Goal: Task Accomplishment & Management: Complete application form

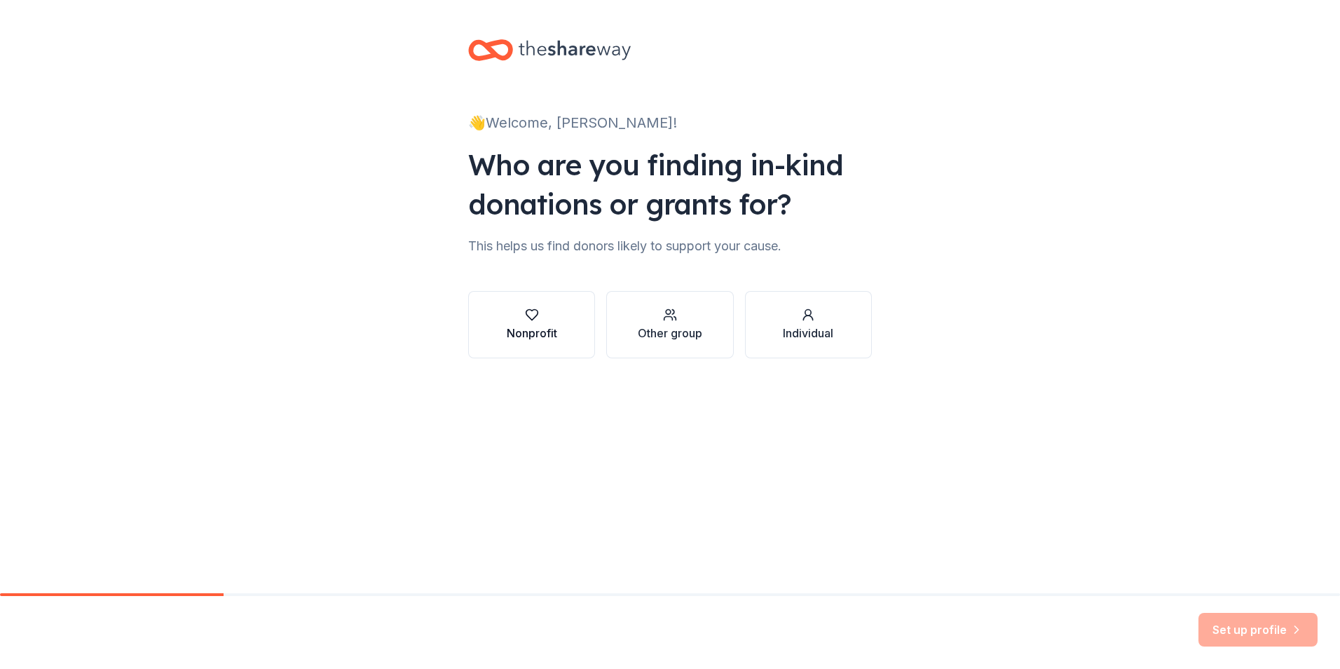
click at [541, 308] on div "button" at bounding box center [532, 315] width 50 height 14
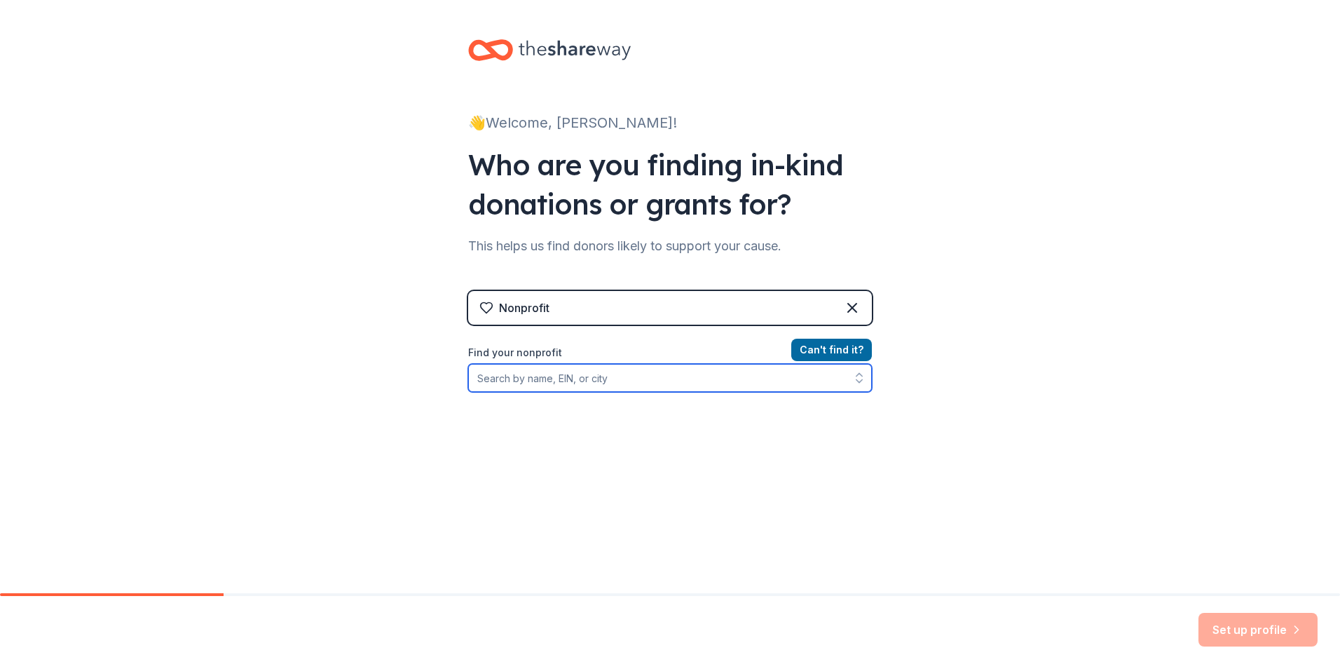
click at [636, 376] on input "Find your nonprofit" at bounding box center [670, 378] width 404 height 28
click at [498, 375] on input "Great KC LINC" at bounding box center [670, 378] width 404 height 28
type input "Greater KC LINC"
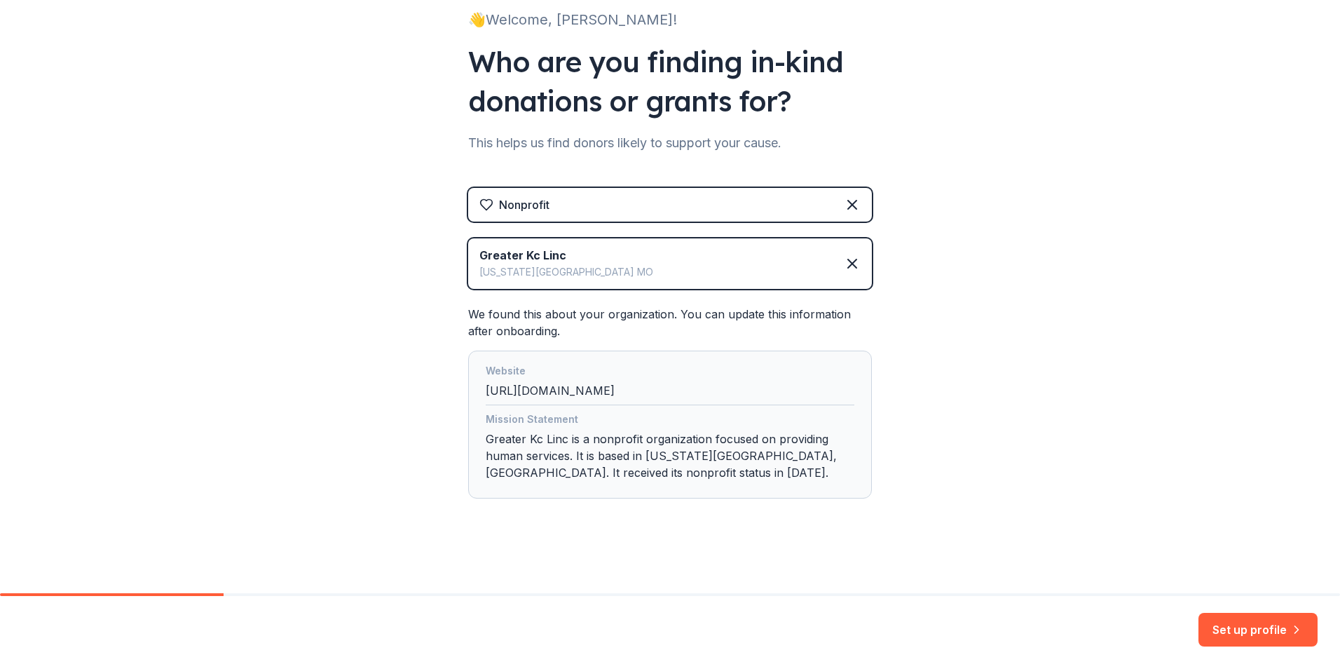
scroll to position [104, 0]
click at [1255, 621] on button "Set up profile" at bounding box center [1258, 630] width 119 height 34
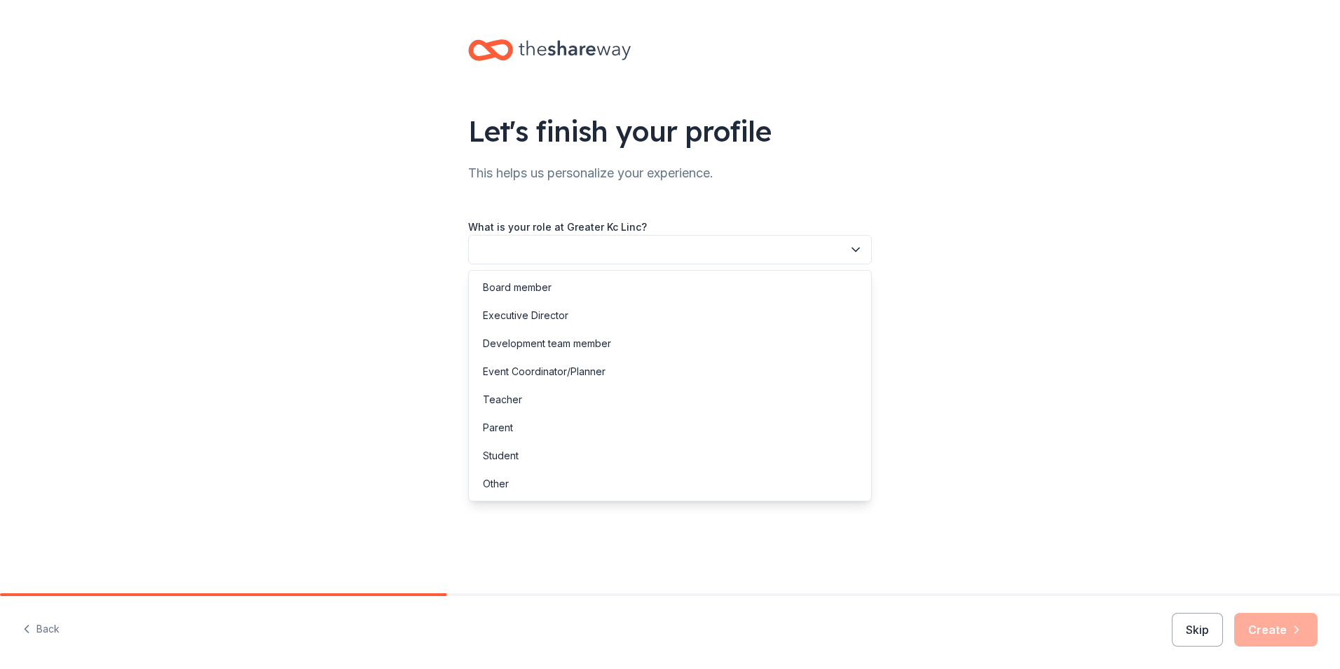
click at [858, 247] on icon "button" at bounding box center [856, 250] width 14 height 14
click at [583, 370] on div "Event Coordinator/Planner" at bounding box center [544, 371] width 123 height 17
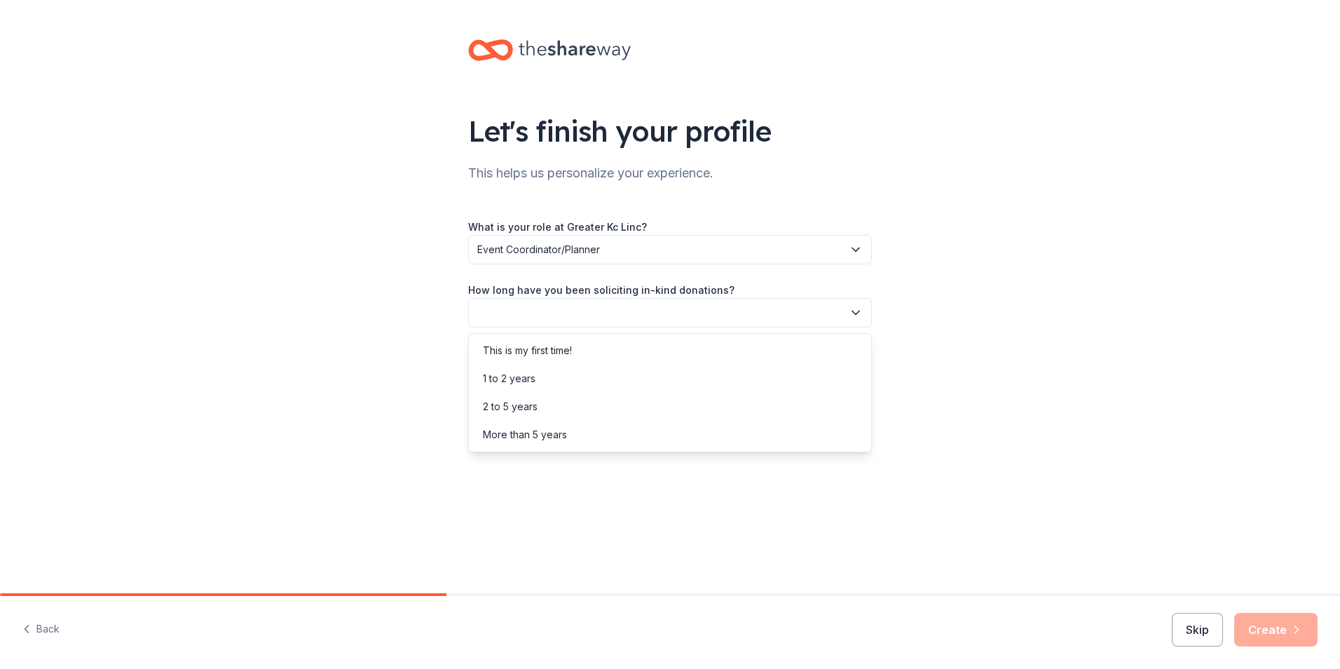
click at [857, 312] on icon "button" at bounding box center [856, 313] width 14 height 14
click at [566, 435] on div "More than 5 years" at bounding box center [525, 434] width 84 height 17
click at [858, 379] on icon "button" at bounding box center [856, 376] width 14 height 14
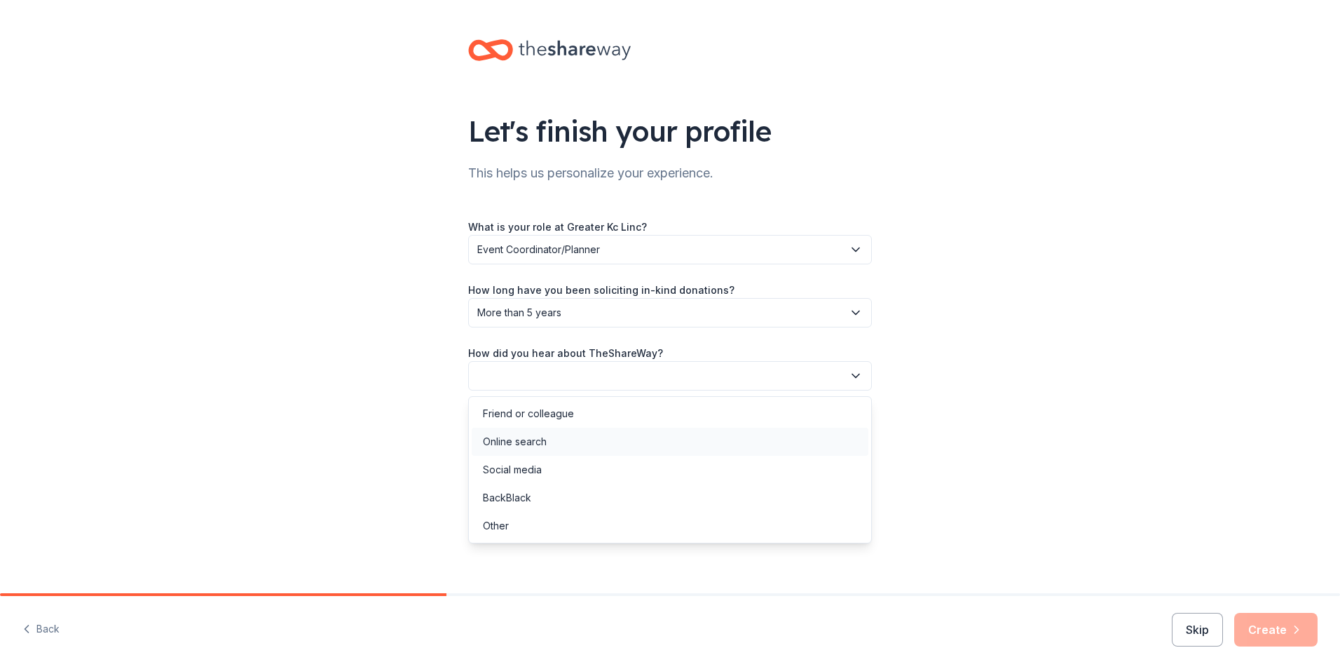
click at [534, 436] on div "Online search" at bounding box center [515, 441] width 64 height 17
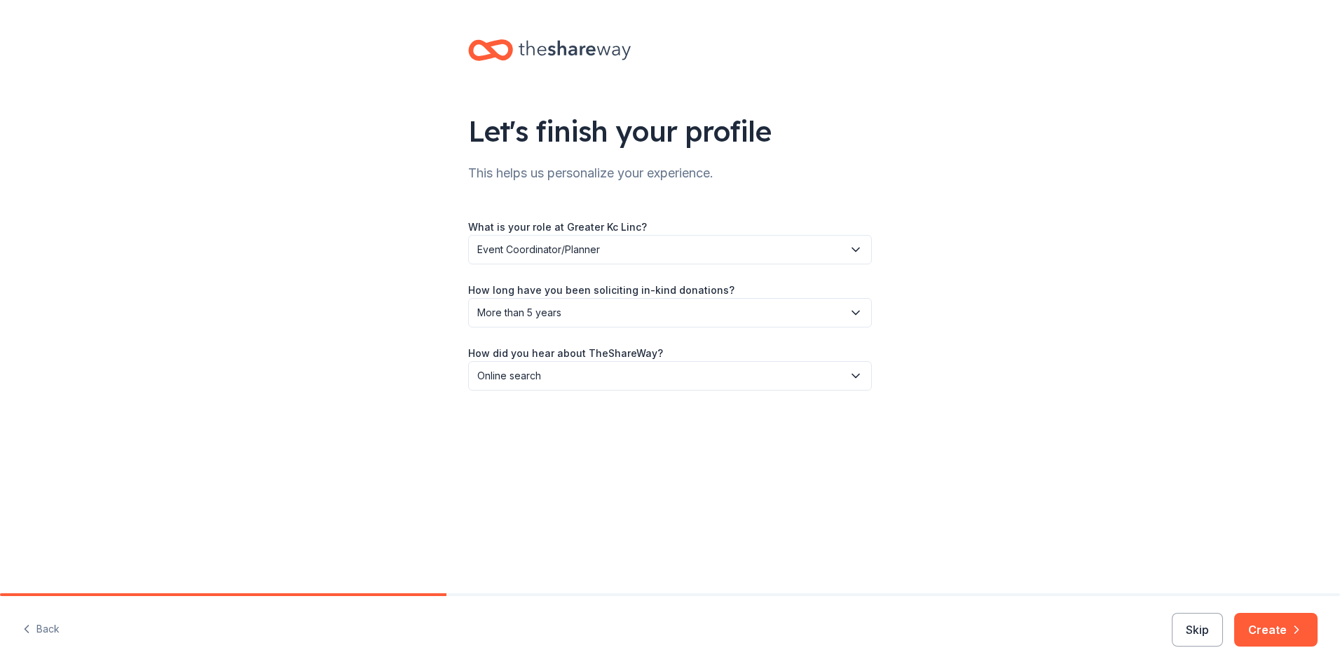
drag, startPoint x: 1264, startPoint y: 628, endPoint x: 1115, endPoint y: 500, distance: 196.8
click at [1265, 626] on button "Create" at bounding box center [1275, 630] width 83 height 34
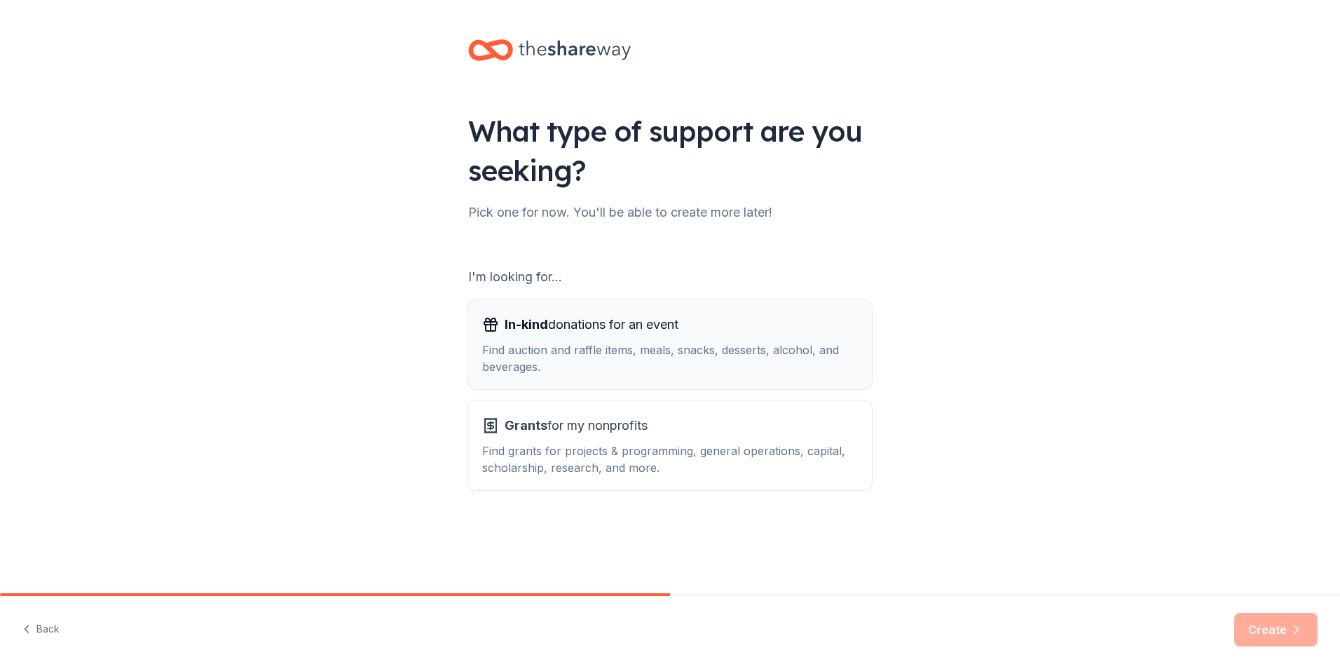
click at [712, 323] on div "In-kind donations for an event" at bounding box center [670, 324] width 376 height 22
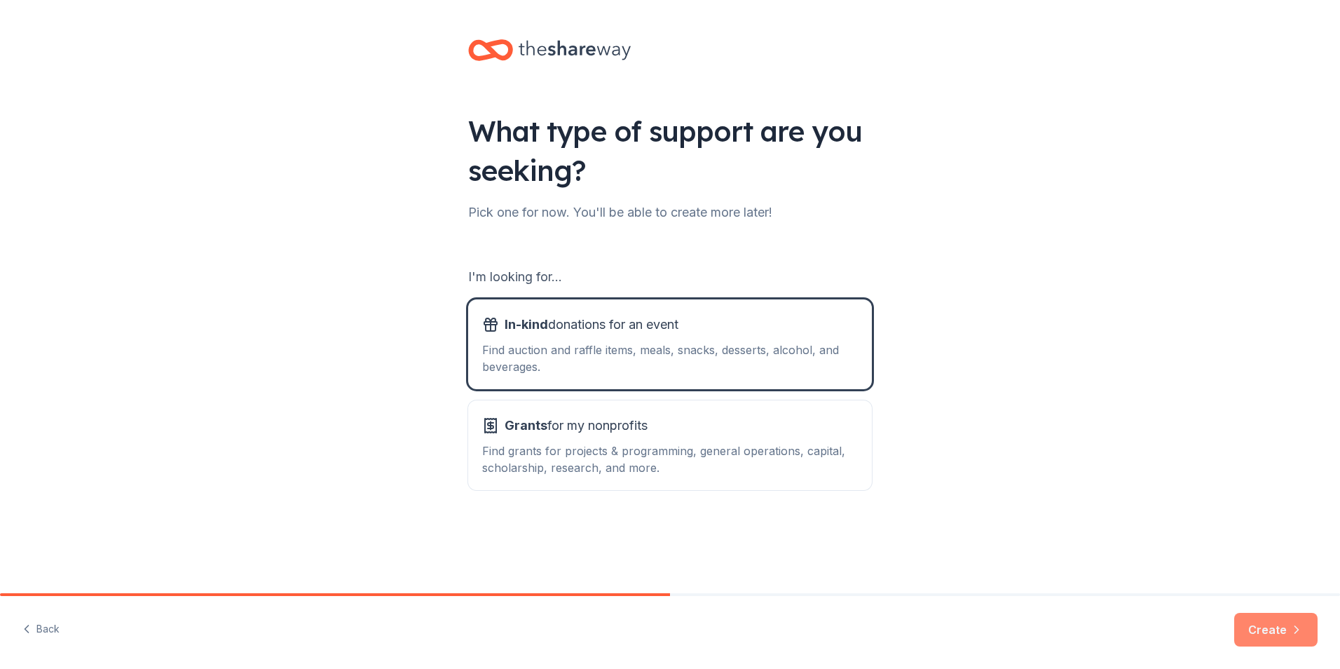
click at [1263, 628] on button "Create" at bounding box center [1275, 630] width 83 height 34
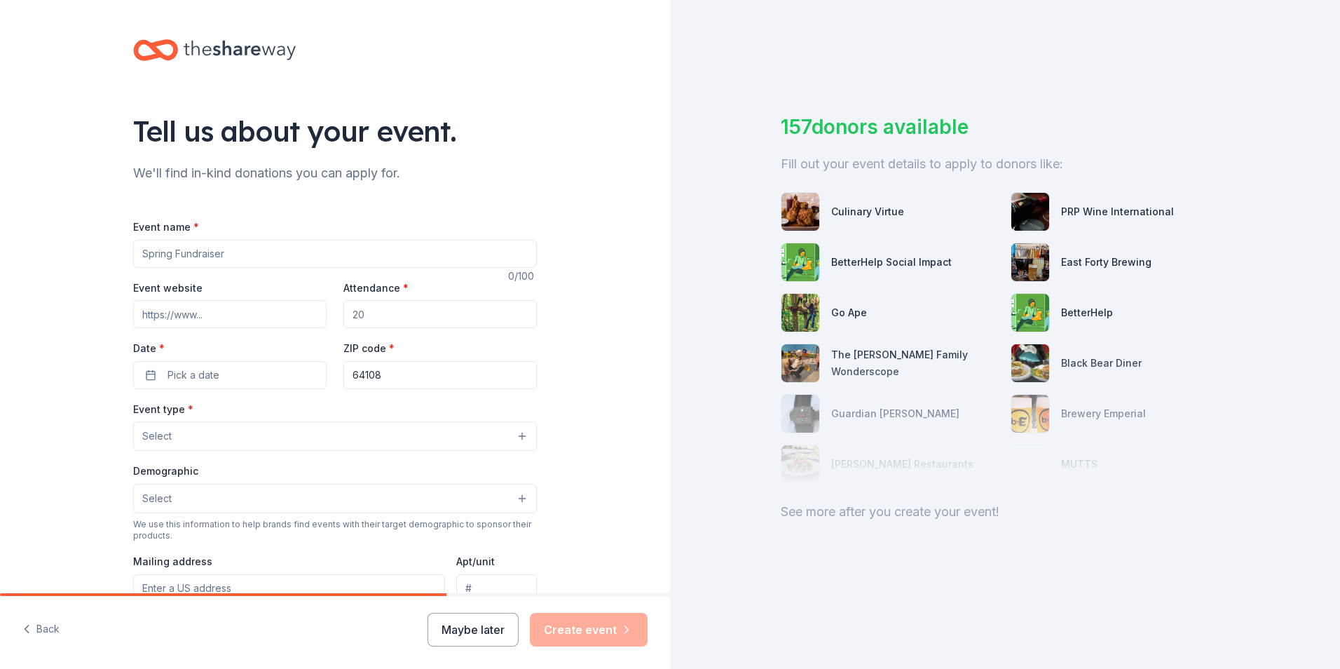
click at [261, 252] on input "Event name *" at bounding box center [335, 254] width 404 height 28
type input "These Boots are made for walking - The LINC 2025 Step Challenge"
click at [232, 305] on input "Event website" at bounding box center [229, 314] width 193 height 28
type input "[DOMAIN_NAME]"
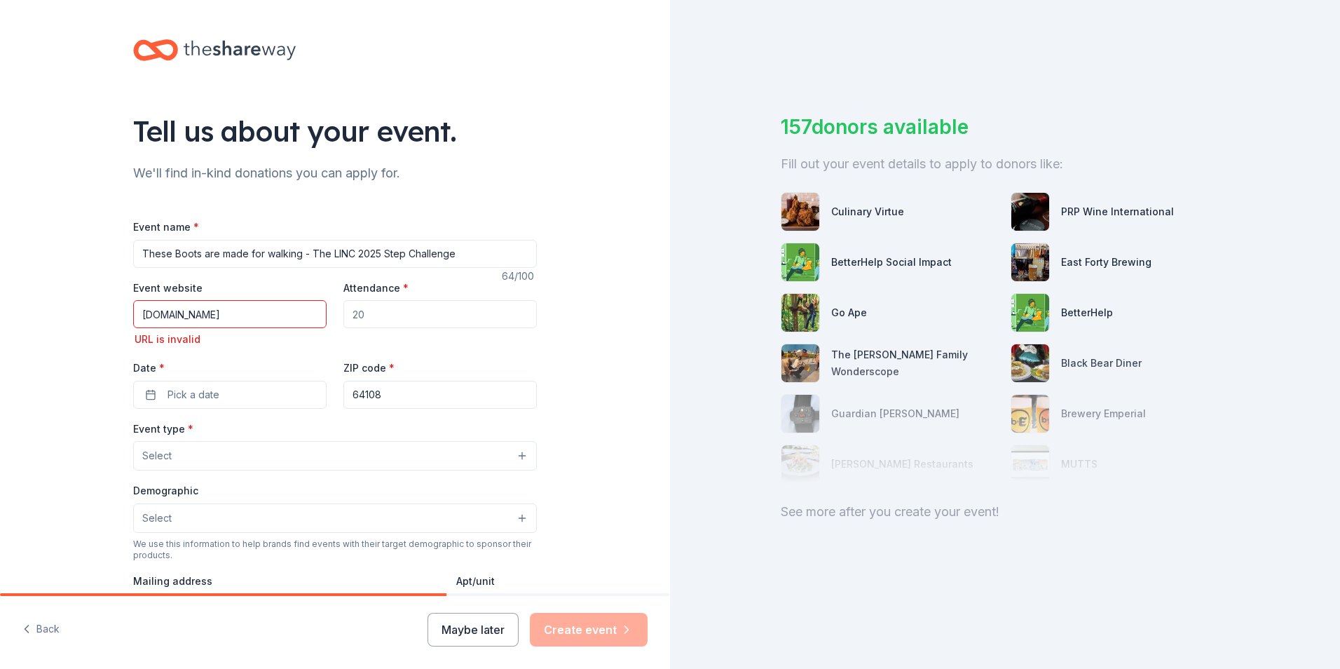
drag, startPoint x: 394, startPoint y: 315, endPoint x: 175, endPoint y: 320, distance: 219.4
click at [175, 320] on div "Event website [DOMAIN_NAME] URL is invalid Attendance * Date * Pick a date ZIP …" at bounding box center [335, 344] width 404 height 130
type input "102"
click at [250, 318] on input "[DOMAIN_NAME]" at bounding box center [229, 314] width 193 height 28
click at [137, 312] on input "[DOMAIN_NAME]" at bounding box center [229, 314] width 193 height 28
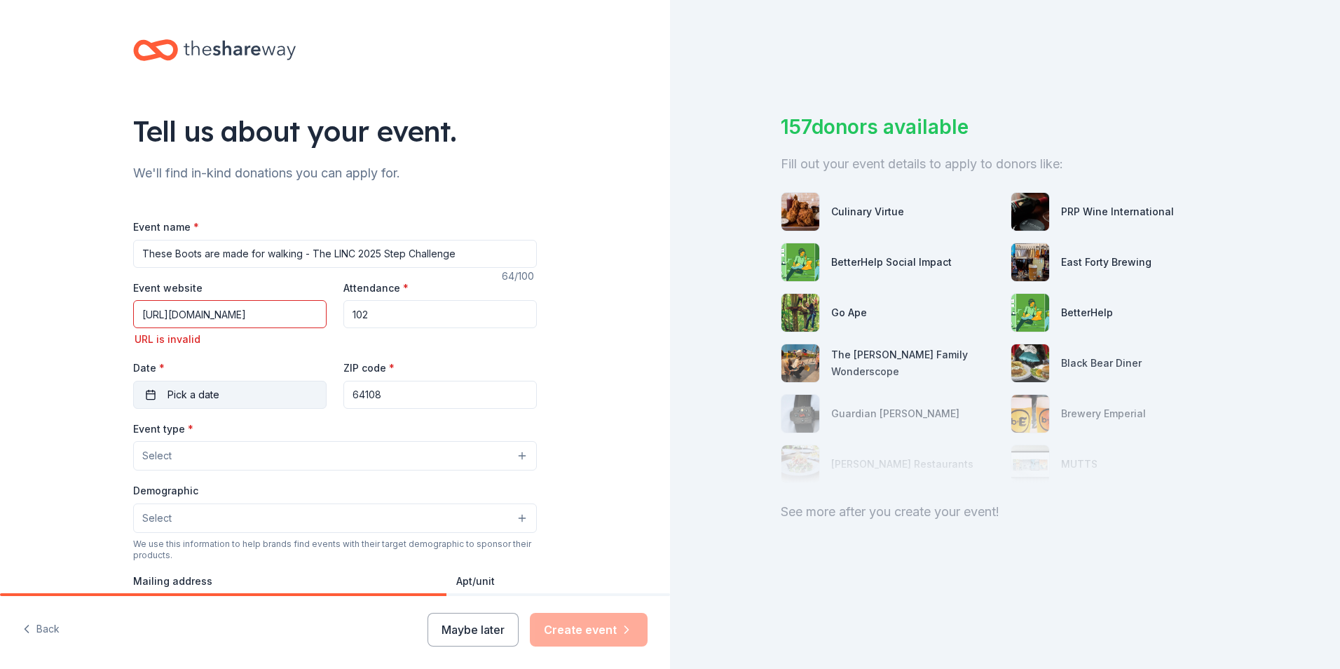
type input "[URL][DOMAIN_NAME]"
click at [245, 398] on button "Pick a date" at bounding box center [229, 395] width 193 height 28
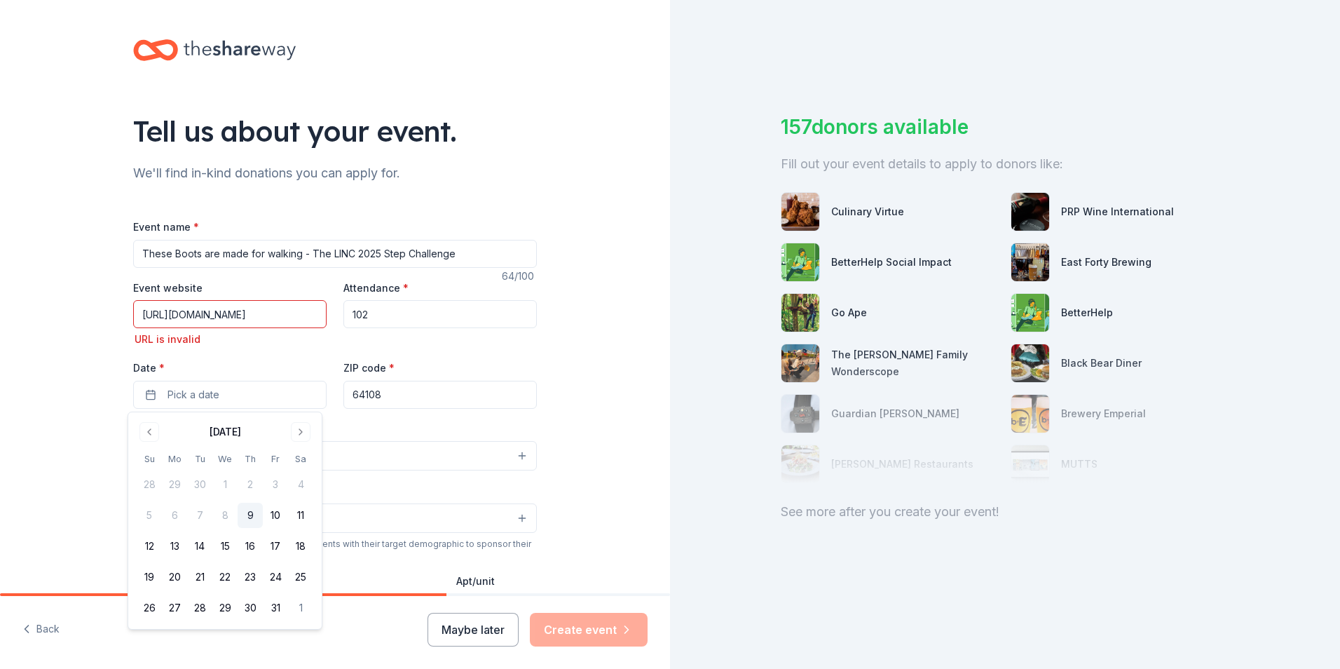
click at [251, 517] on button "9" at bounding box center [250, 515] width 25 height 25
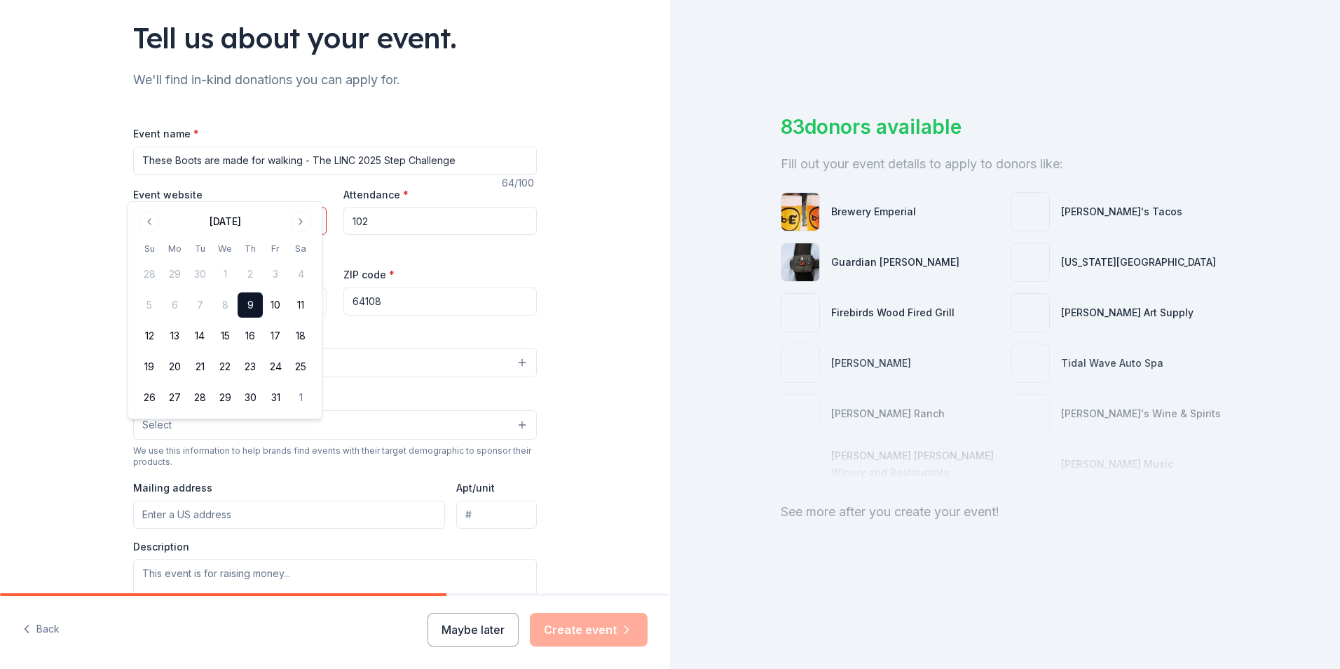
scroll to position [210, 0]
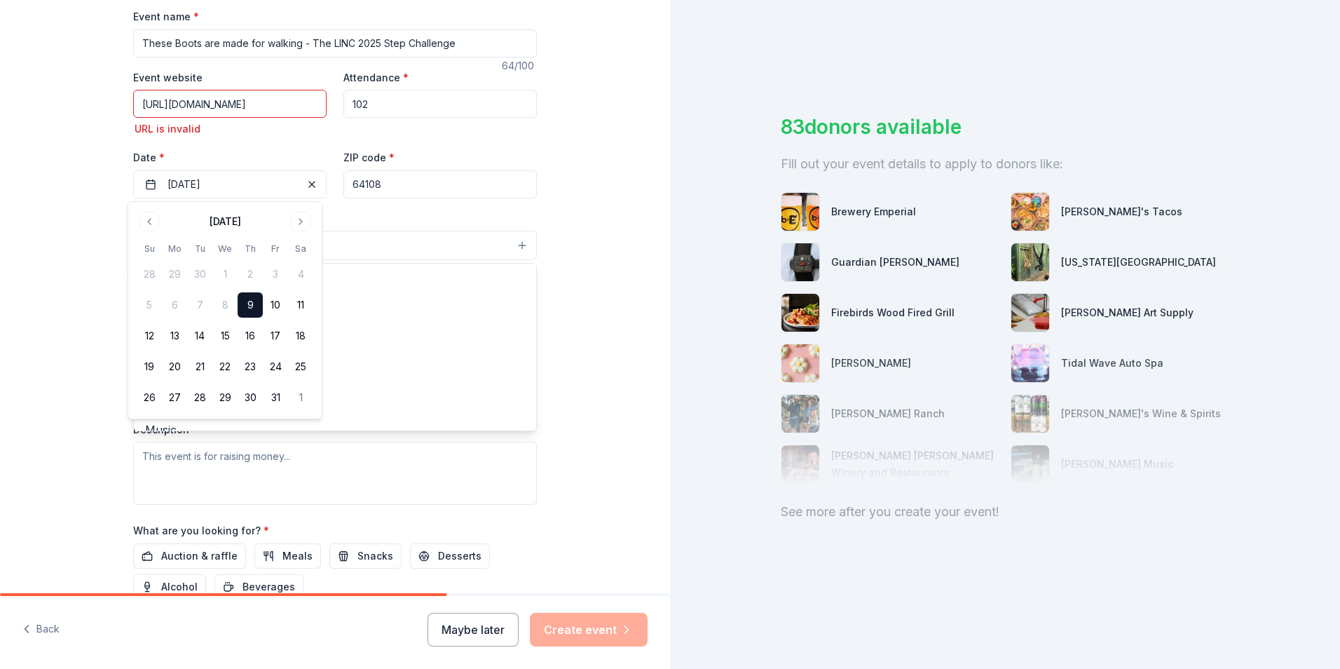
click at [444, 234] on button "Select" at bounding box center [335, 245] width 404 height 29
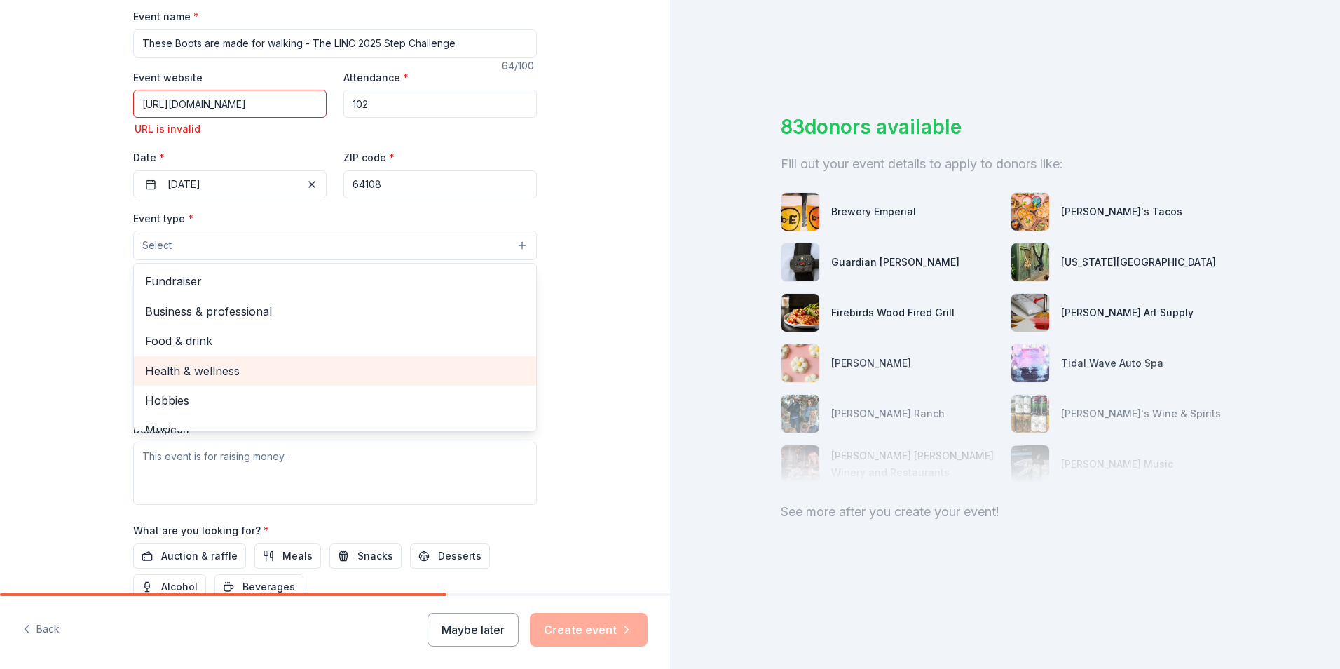
drag, startPoint x: 229, startPoint y: 366, endPoint x: 323, endPoint y: 336, distance: 98.6
click at [236, 362] on span "Health & wellness" at bounding box center [335, 371] width 380 height 18
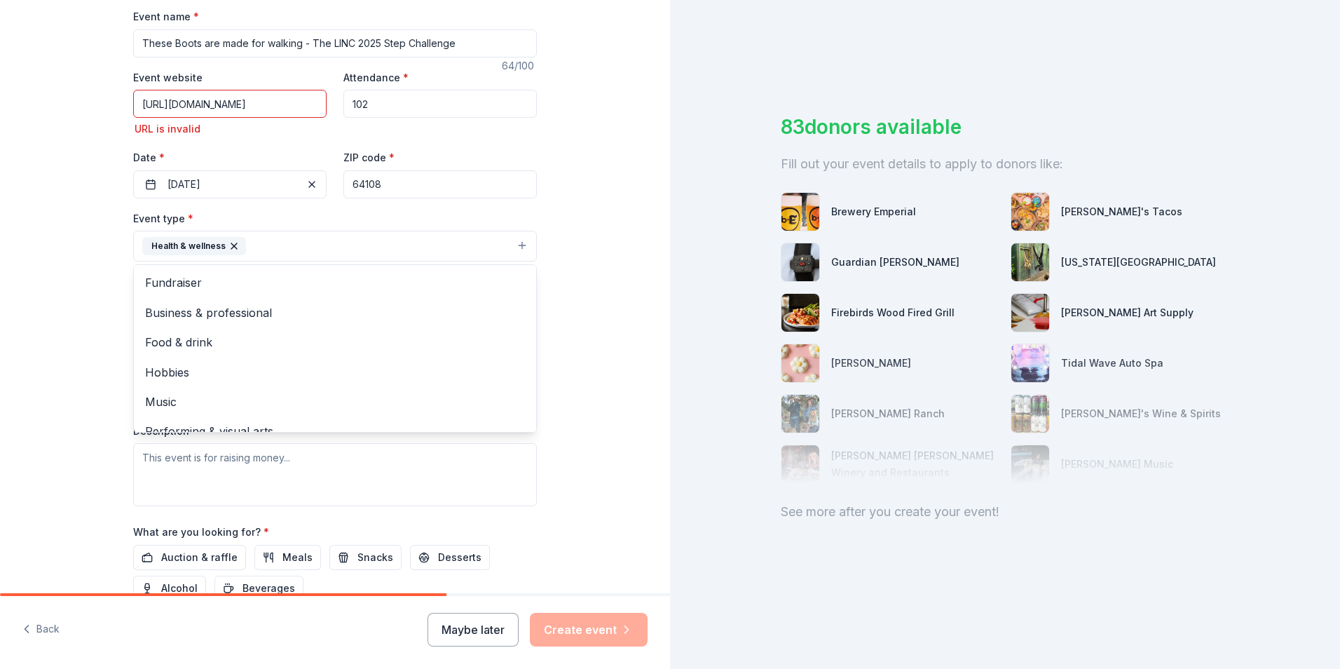
click at [622, 357] on div "Tell us about your event. We'll find in-kind donations you can apply for. Event…" at bounding box center [335, 267] width 670 height 954
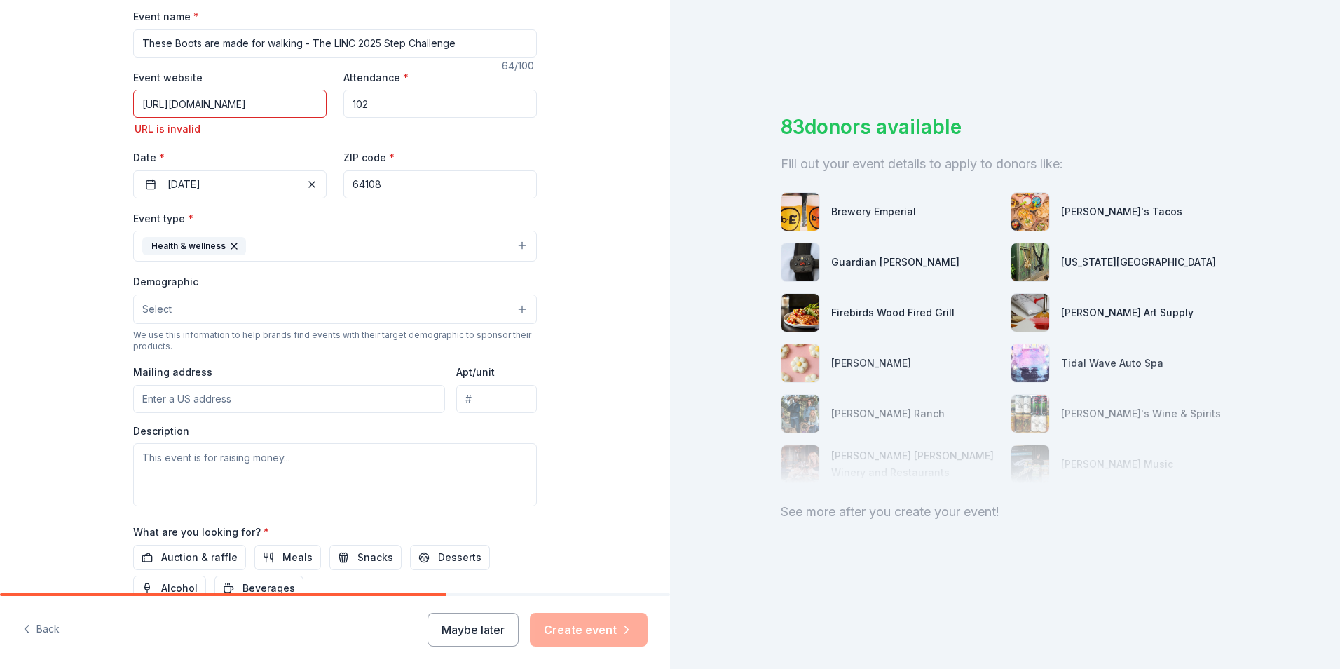
click at [521, 310] on button "Select" at bounding box center [335, 308] width 404 height 29
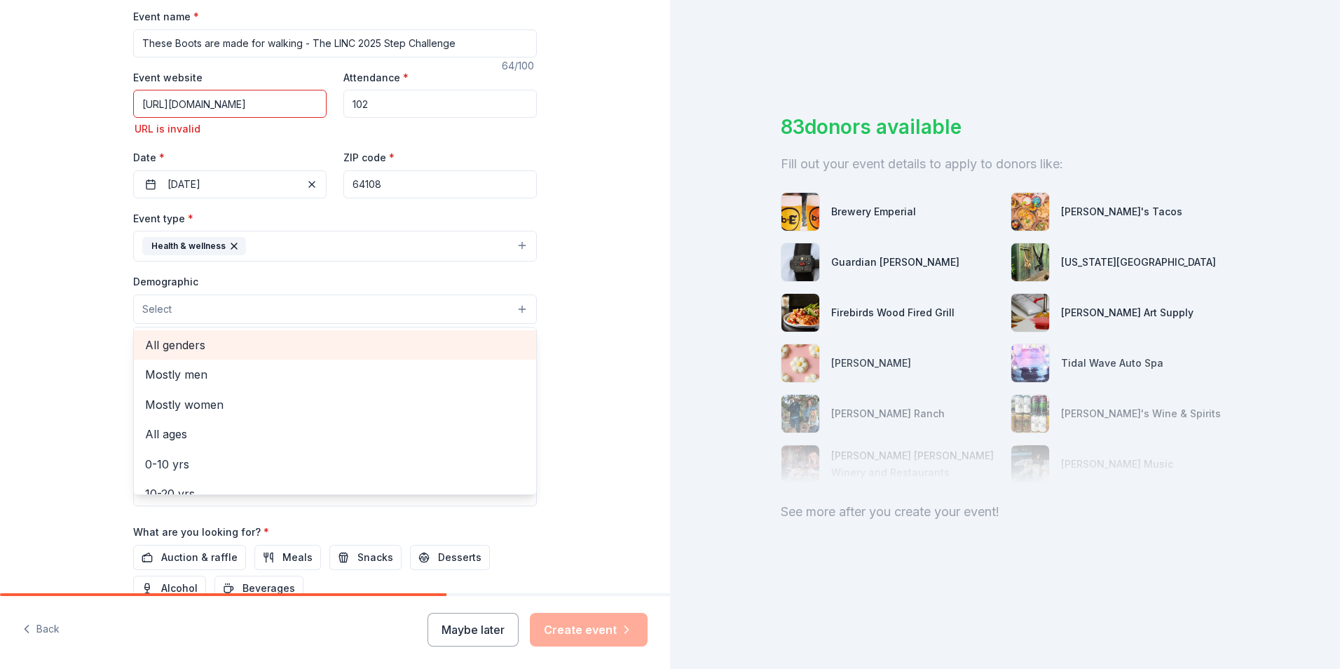
drag, startPoint x: 182, startPoint y: 345, endPoint x: 214, endPoint y: 346, distance: 33.0
click at [183, 345] on span "All genders" at bounding box center [335, 345] width 380 height 18
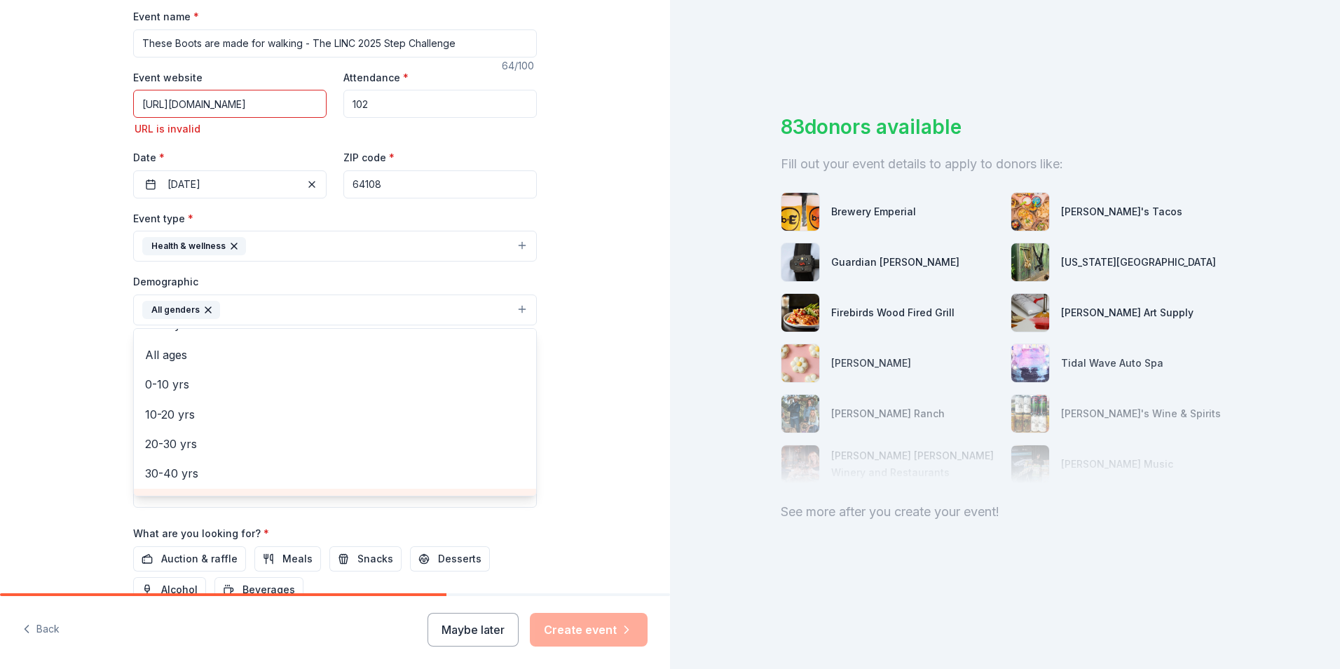
scroll to position [0, 0]
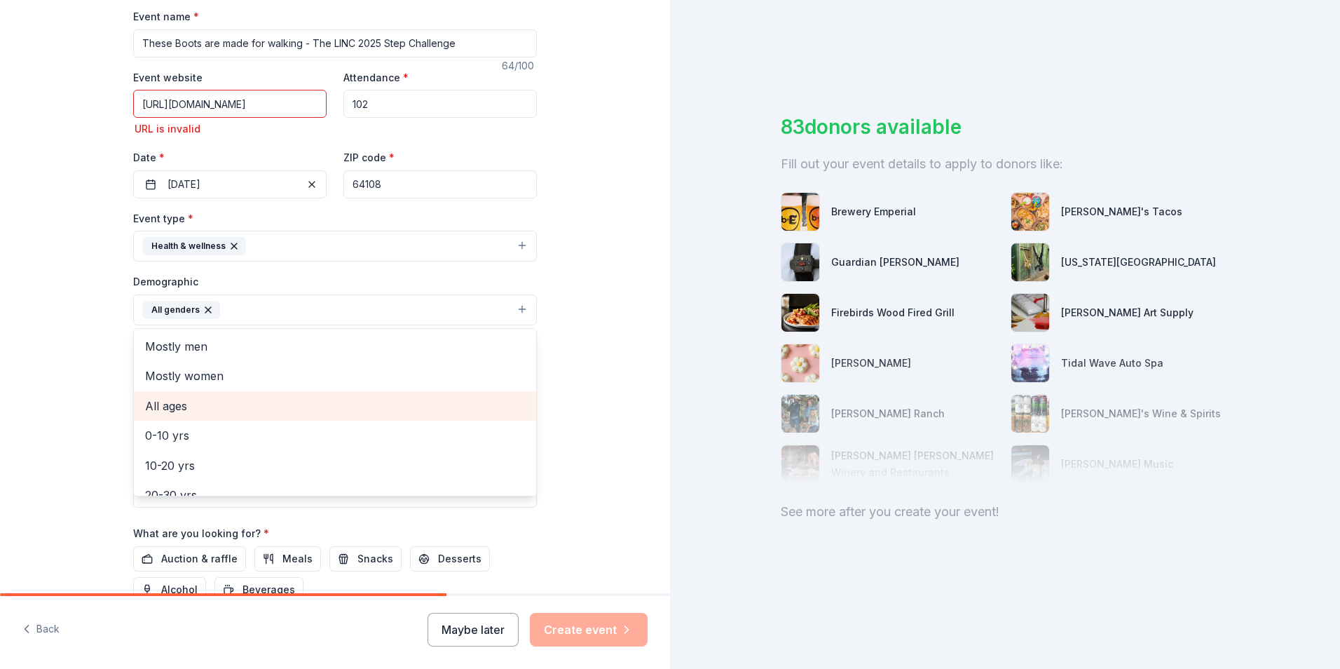
click at [173, 400] on span "All ages" at bounding box center [335, 406] width 380 height 18
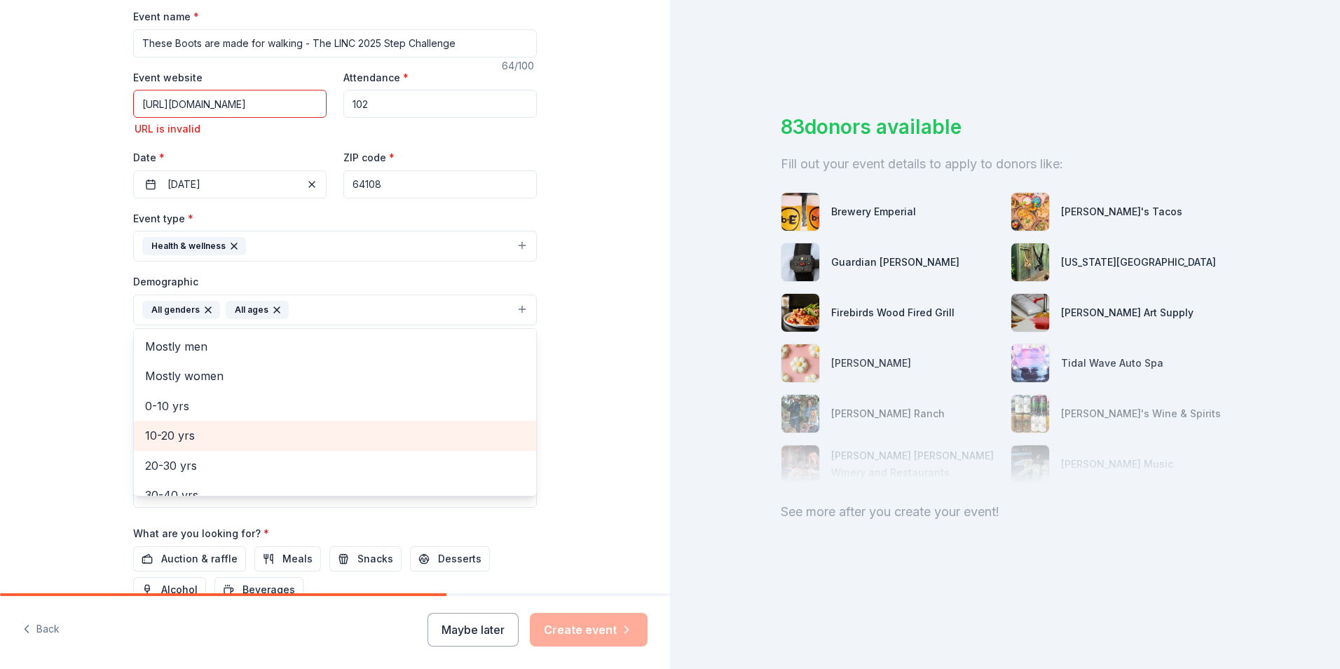
scroll to position [140, 0]
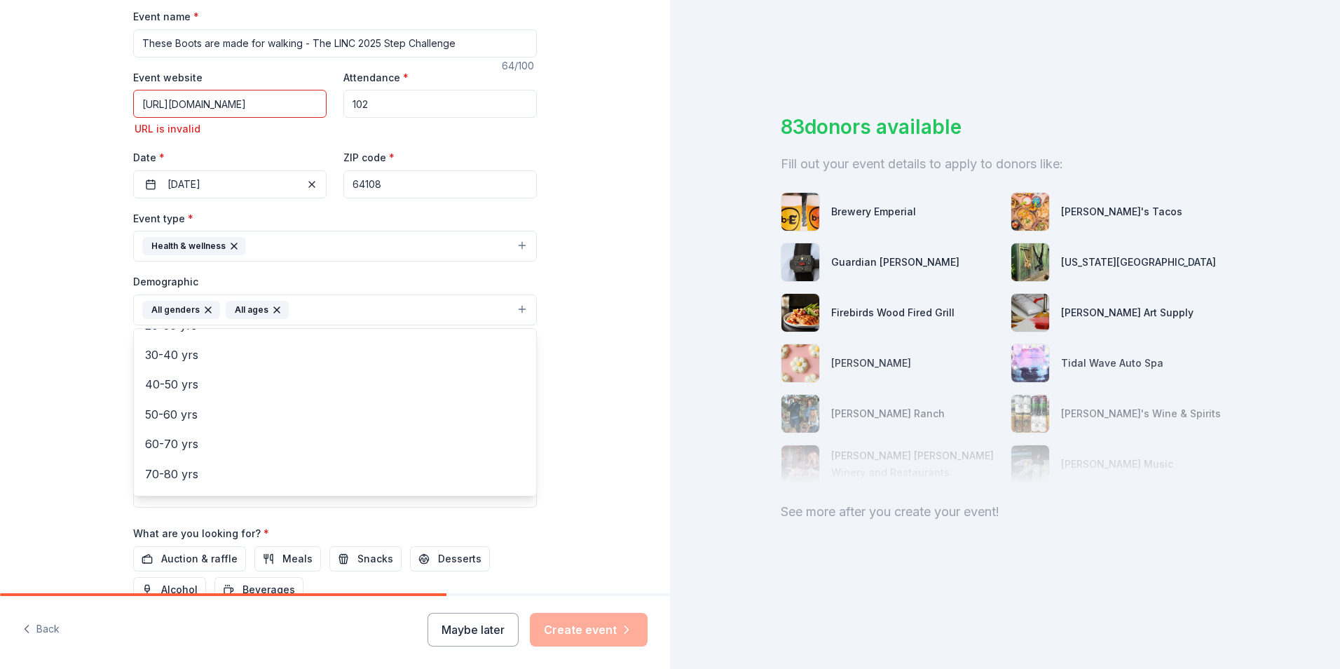
click at [639, 407] on div "Tell us about your event. We'll find in-kind donations you can apply for. Event…" at bounding box center [335, 267] width 670 height 955
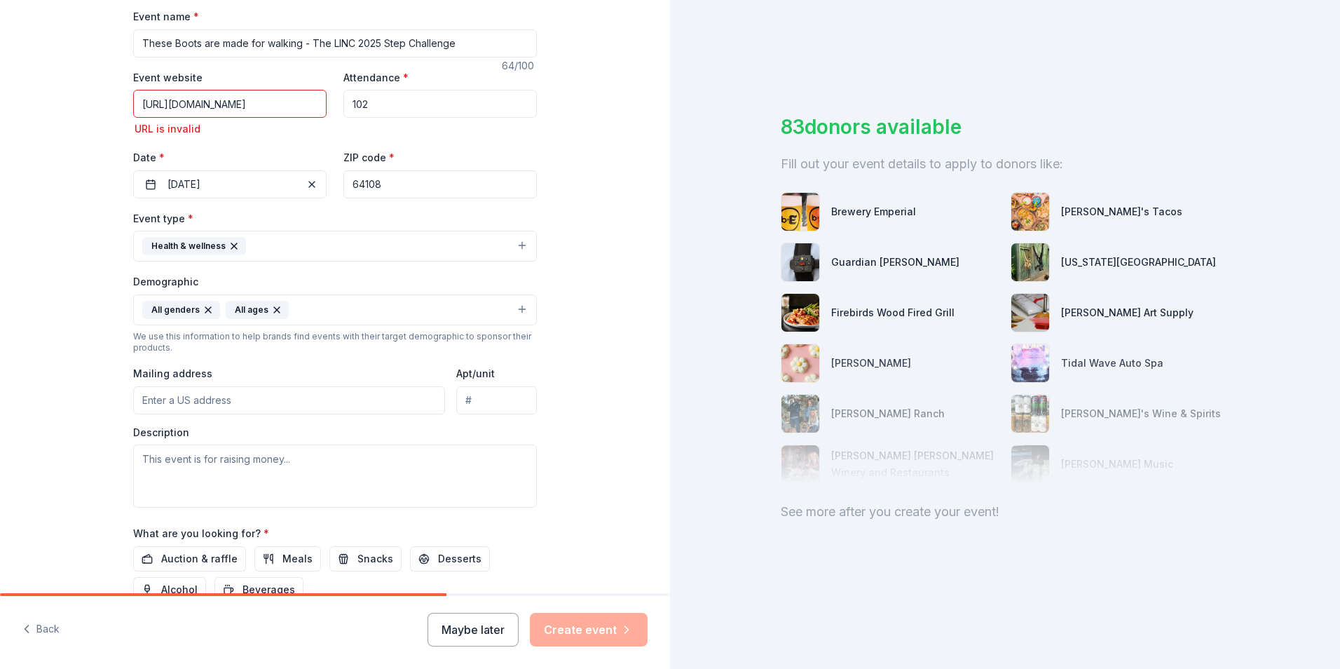
click at [258, 400] on input "Mailing address" at bounding box center [289, 400] width 312 height 28
type input "2301 [PERSON_NAME], #600"
drag, startPoint x: 529, startPoint y: 399, endPoint x: 450, endPoint y: 400, distance: 79.2
click at [450, 400] on div "Mailing address [STREET_ADDRESS][PERSON_NAME][PERSON_NAME]" at bounding box center [335, 390] width 404 height 50
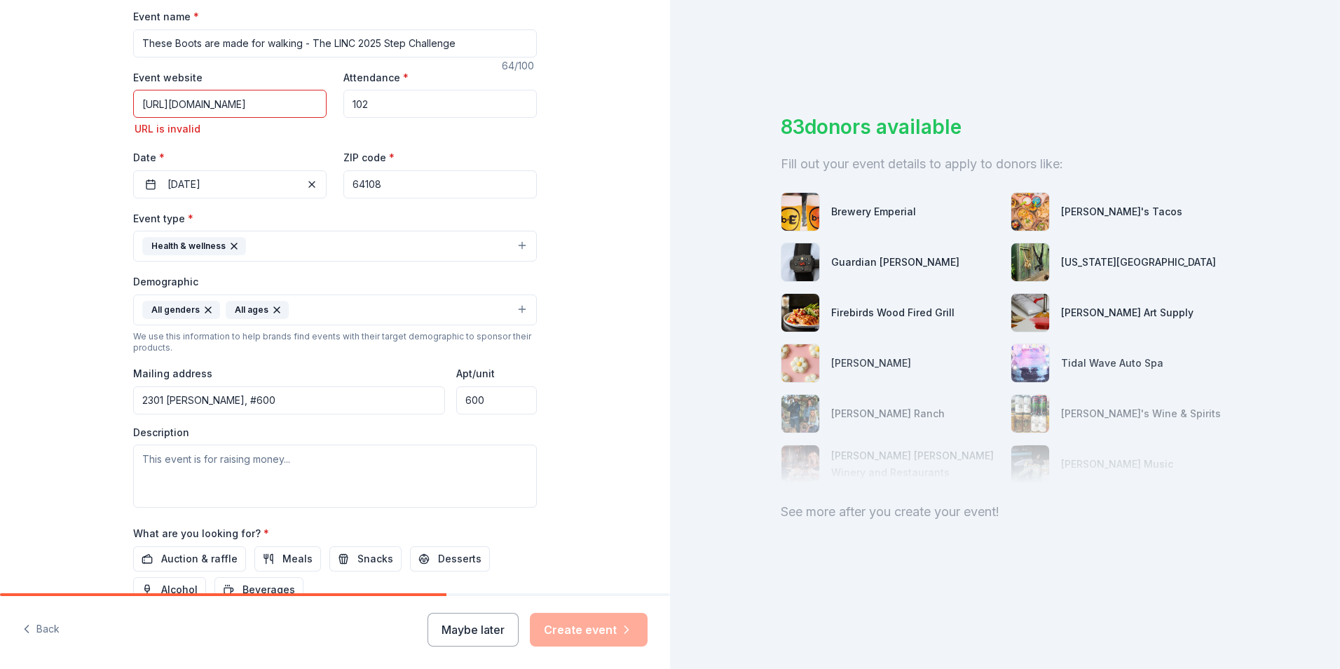
type input "600"
click at [234, 397] on input "2301 [PERSON_NAME], #600" at bounding box center [289, 400] width 312 height 28
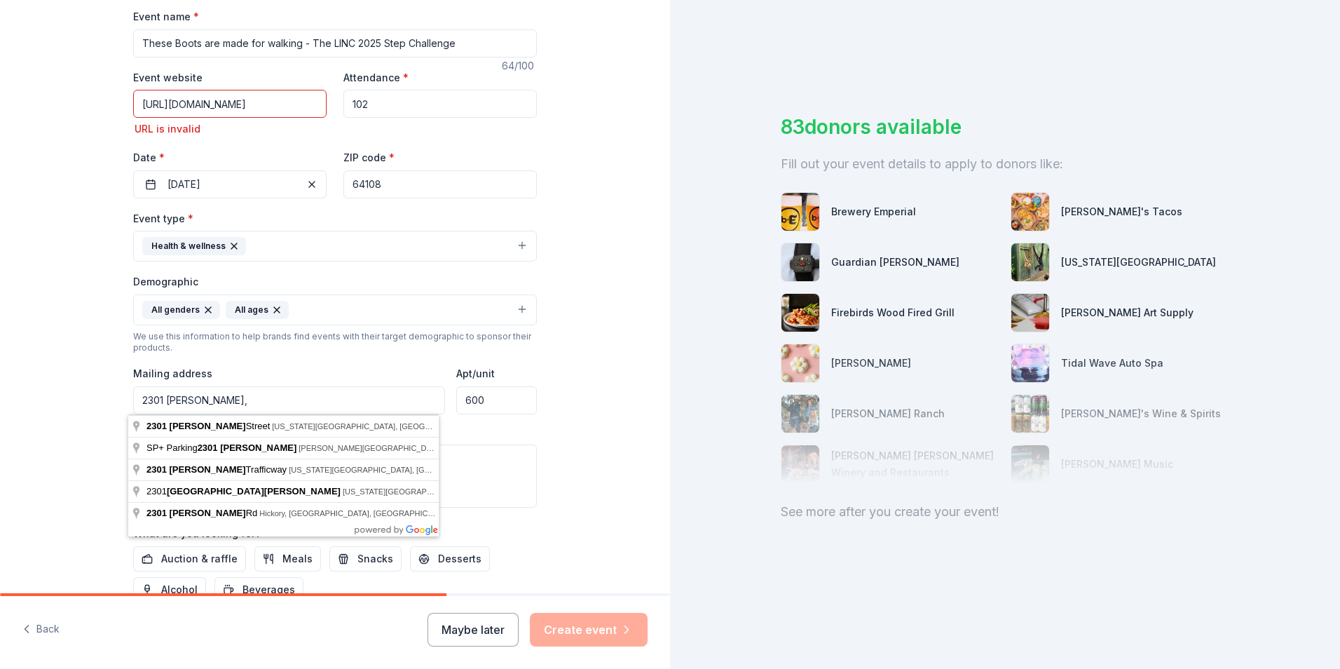
type input "2301 [PERSON_NAME],"
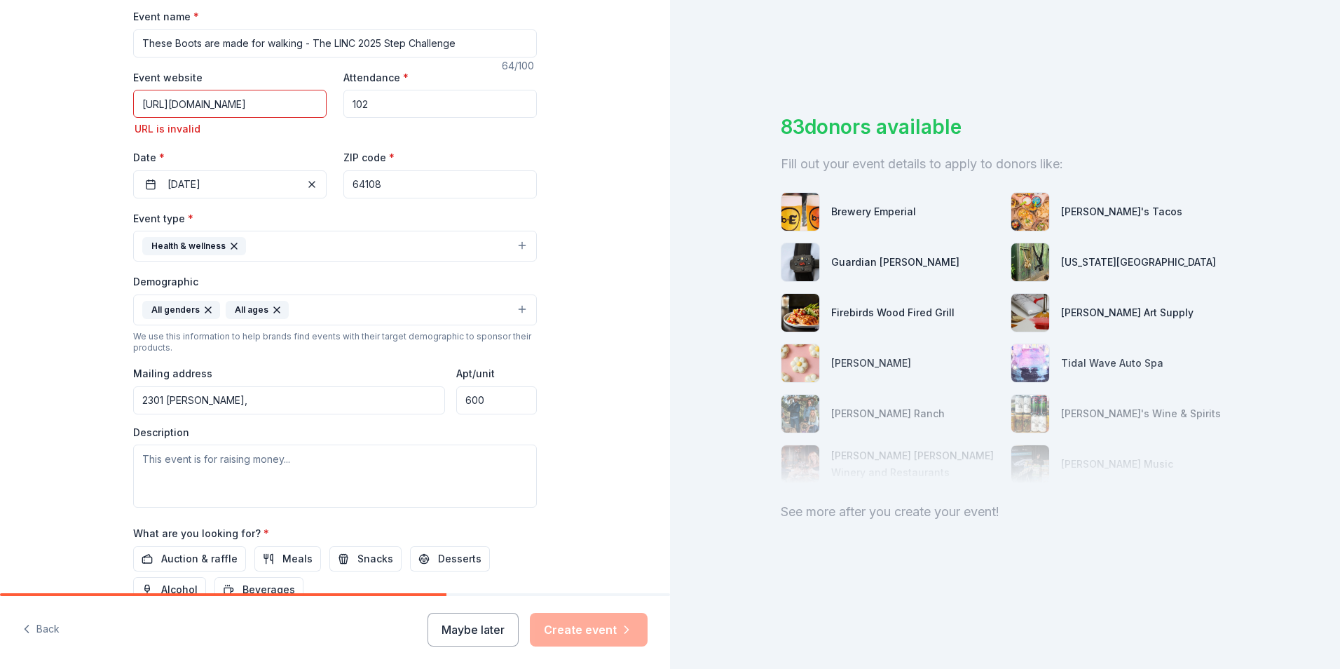
click at [559, 443] on div "Tell us about your event. We'll find in-kind donations you can apply for. Event…" at bounding box center [335, 267] width 670 height 955
click at [328, 466] on textarea at bounding box center [335, 475] width 404 height 63
type textarea "T"
type textarea "W"
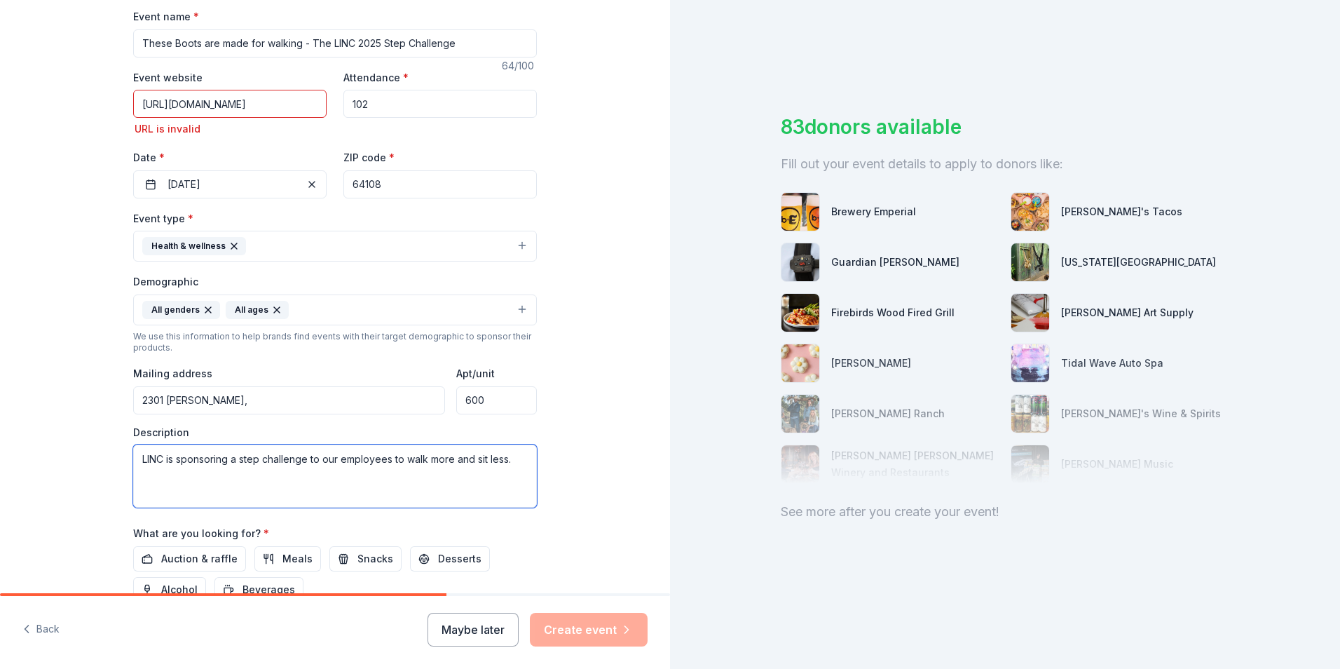
click at [518, 459] on textarea "LINC is sponsoring a step challenge to our employees to walk more and sit less." at bounding box center [335, 475] width 404 height 63
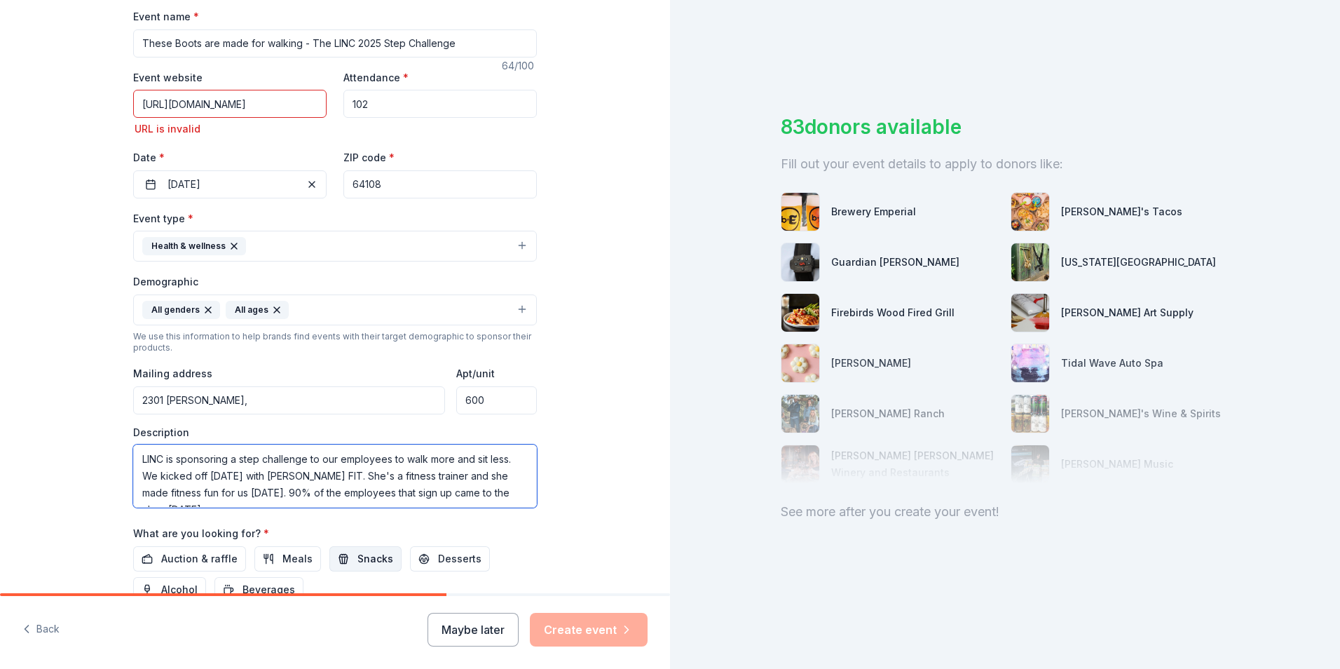
type textarea "LINC is sponsoring a step challenge to our employees to walk more and sit less.…"
drag, startPoint x: 362, startPoint y: 551, endPoint x: 369, endPoint y: 543, distance: 10.0
click at [365, 550] on span "Snacks" at bounding box center [375, 558] width 36 height 17
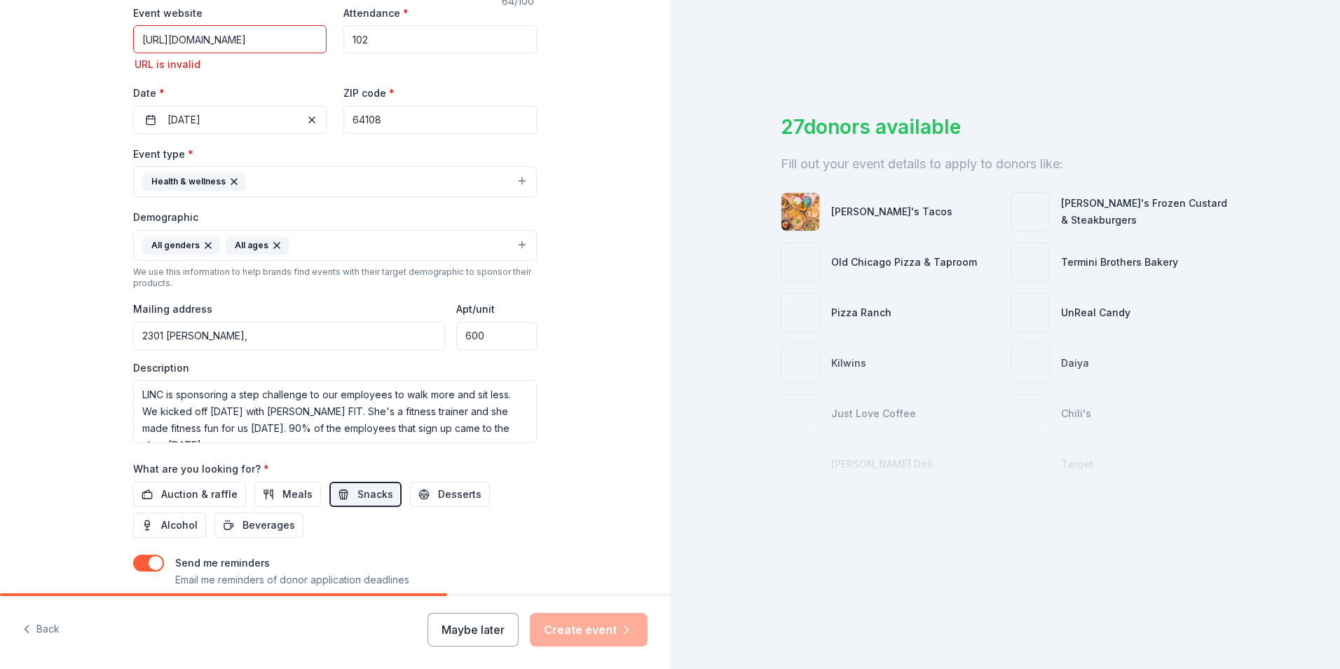
scroll to position [362, 0]
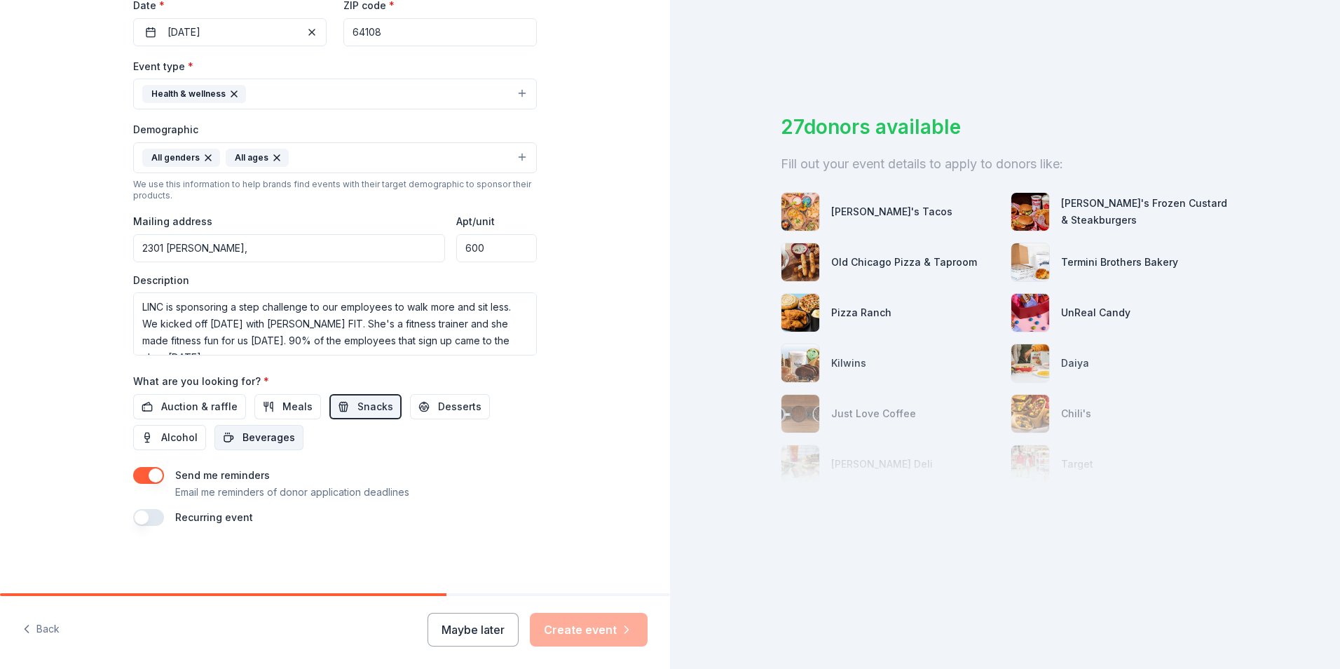
click at [260, 435] on span "Beverages" at bounding box center [269, 437] width 53 height 17
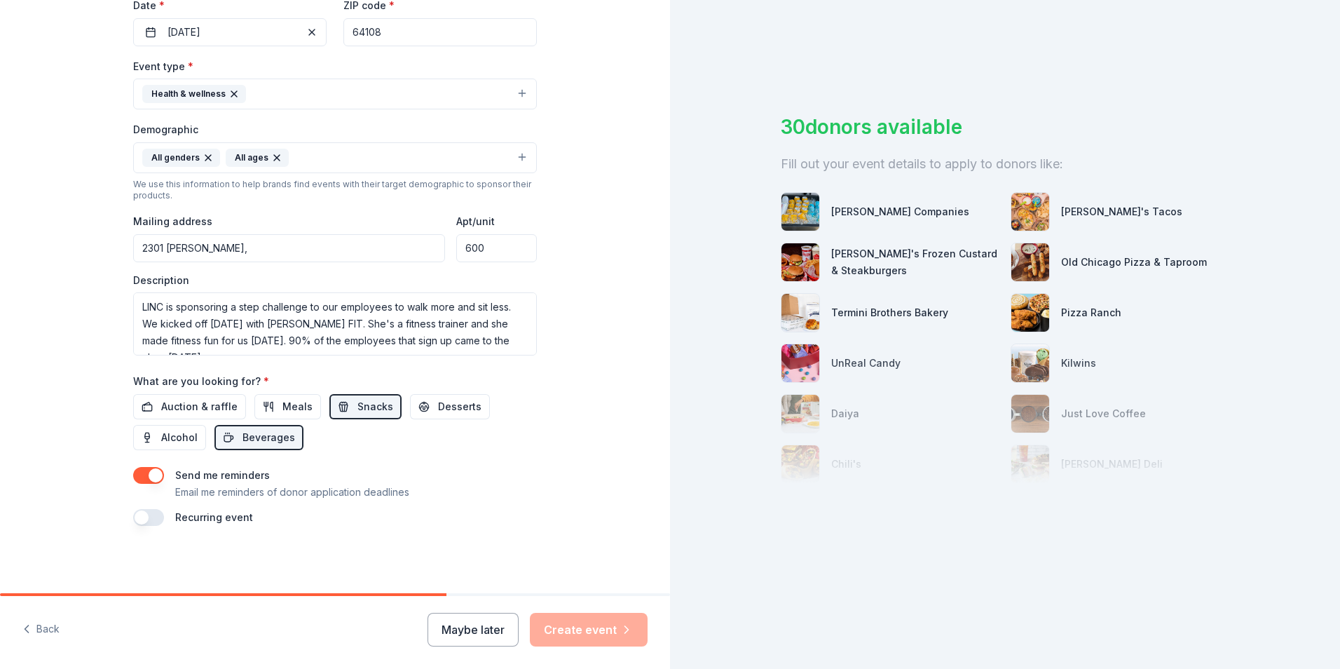
click at [147, 522] on button "button" at bounding box center [148, 517] width 31 height 17
drag, startPoint x: 445, startPoint y: 592, endPoint x: 710, endPoint y: 582, distance: 265.2
click at [710, 582] on div "Tell us about your event. We'll find in-kind donations you can apply for. Event…" at bounding box center [670, 334] width 1340 height 669
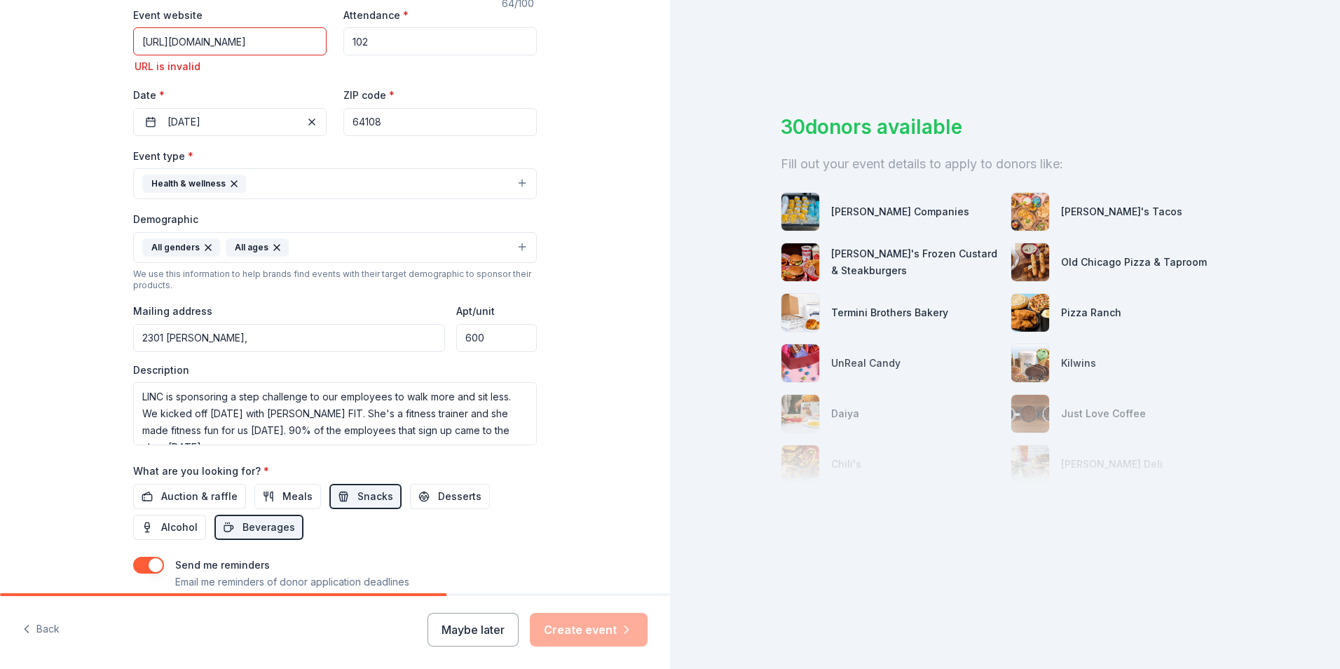
scroll to position [62, 0]
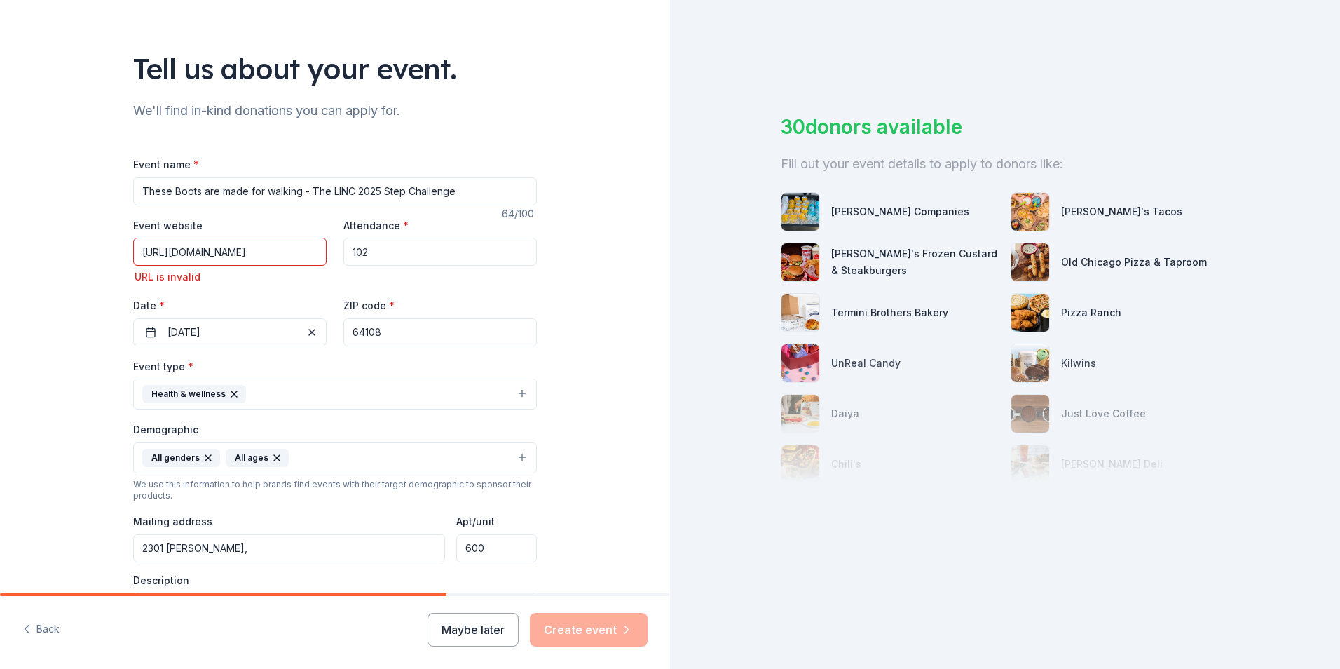
drag, startPoint x: 301, startPoint y: 251, endPoint x: -17, endPoint y: 263, distance: 318.5
click at [0, 263] on html "Tell us about your event. We'll find in-kind donations you can apply for. Event…" at bounding box center [670, 334] width 1340 height 669
click at [90, 325] on div "Tell us about your event. We'll find in-kind donations you can apply for. Event…" at bounding box center [335, 441] width 670 height 1006
click at [212, 252] on input "https://" at bounding box center [229, 252] width 193 height 28
click at [205, 256] on input "https://" at bounding box center [229, 252] width 193 height 28
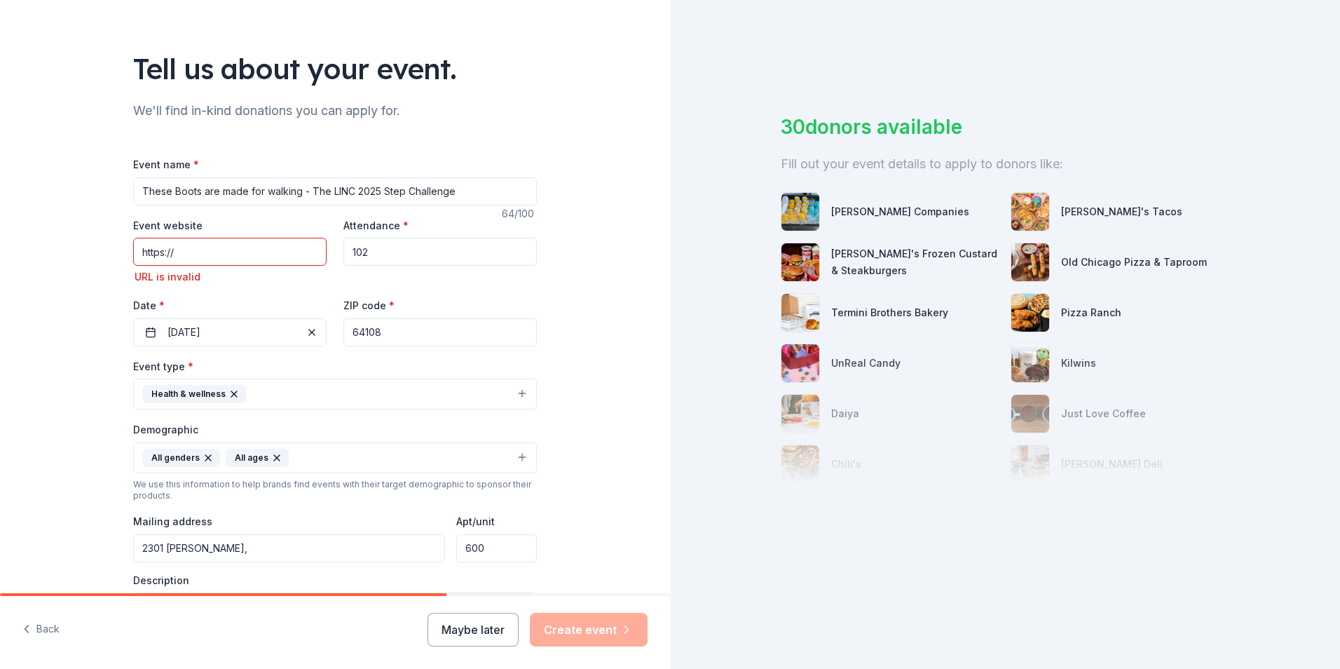
type input "[URL][DOMAIN_NAME]"
click at [473, 630] on button "Maybe later" at bounding box center [473, 630] width 91 height 34
drag, startPoint x: 559, startPoint y: 594, endPoint x: 715, endPoint y: 593, distance: 155.6
click at [715, 593] on div "Tell us about your event. We'll find in-kind donations you can apply for. Event…" at bounding box center [670, 334] width 1340 height 669
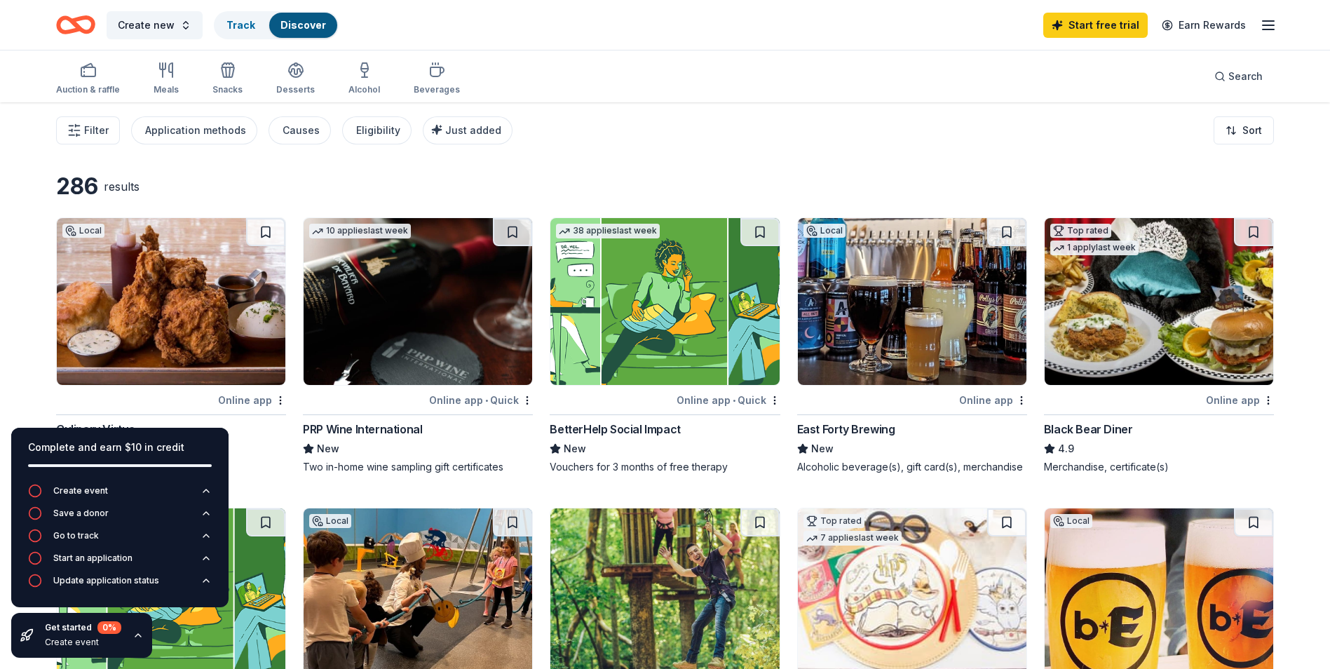
click at [755, 139] on div "Filter Application methods Causes Eligibility Just added Sort" at bounding box center [665, 130] width 1330 height 56
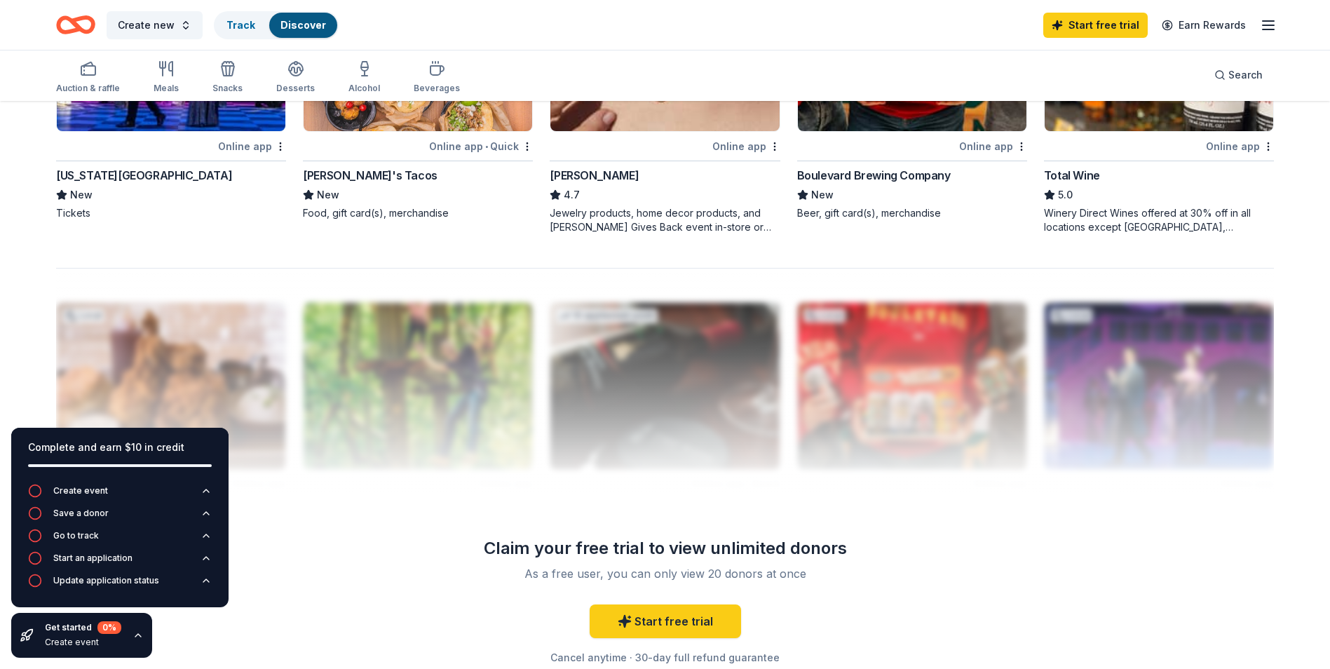
scroll to position [1051, 0]
